Goal: Go to known website: Access a specific website the user already knows

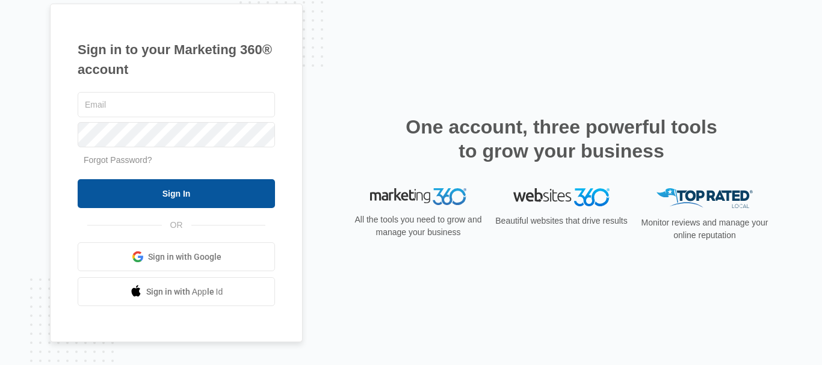
type input "[EMAIL_ADDRESS][DOMAIN_NAME]"
click at [137, 192] on input "Sign In" at bounding box center [176, 193] width 197 height 29
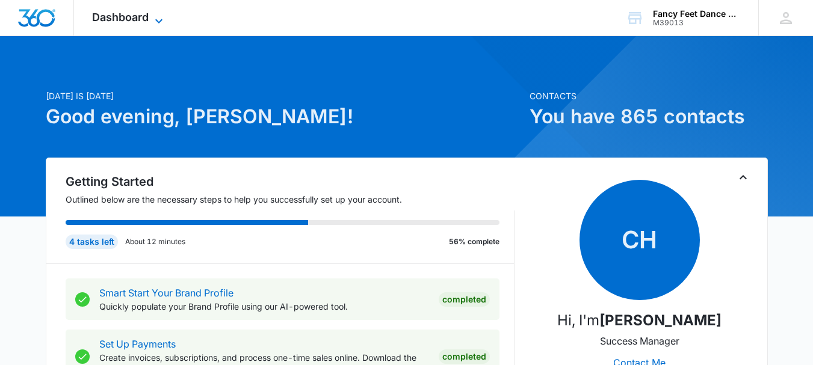
click at [142, 19] on span "Dashboard" at bounding box center [120, 17] width 57 height 13
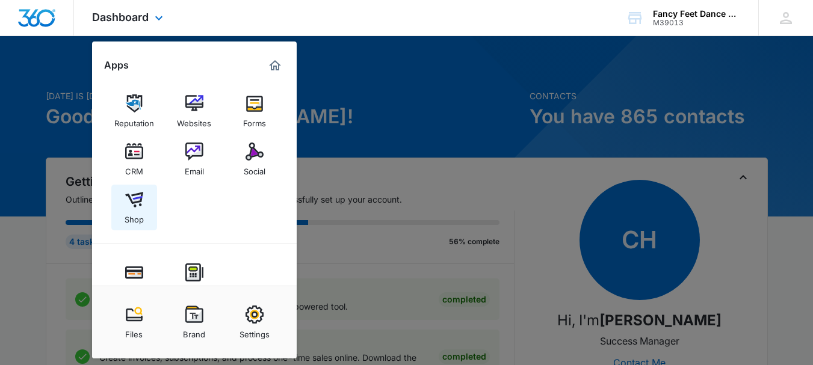
click at [123, 202] on link "Shop" at bounding box center [134, 208] width 46 height 46
